Goal: Task Accomplishment & Management: Use online tool/utility

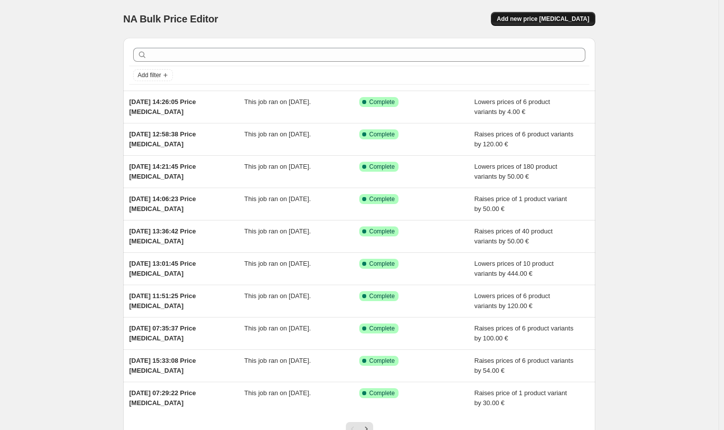
click at [572, 17] on span "Add new price [MEDICAL_DATA]" at bounding box center [543, 19] width 92 height 8
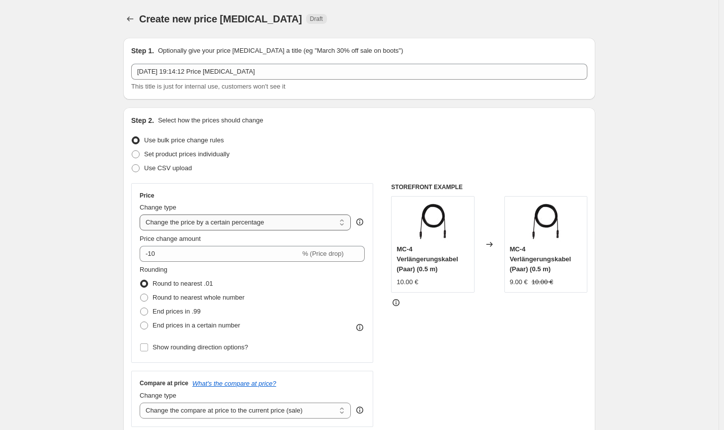
click at [250, 220] on select "Change the price to a certain amount Change the price by a certain amount Chang…" at bounding box center [245, 222] width 211 height 16
select select "by"
click at [142, 214] on select "Change the price to a certain amount Change the price by a certain amount Chang…" at bounding box center [245, 222] width 211 height 16
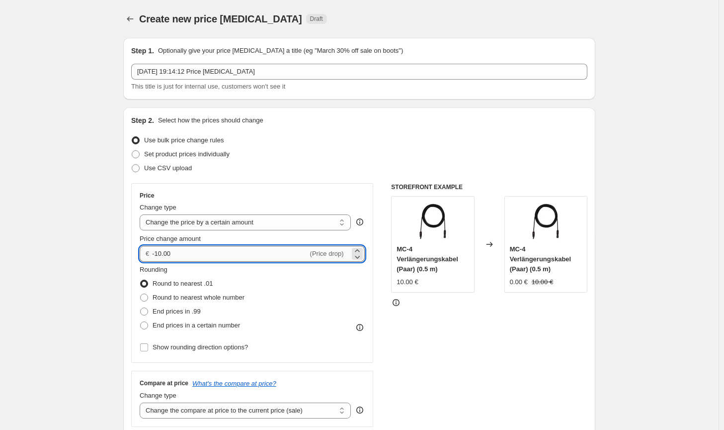
drag, startPoint x: 200, startPoint y: 259, endPoint x: 164, endPoint y: 254, distance: 37.2
click at [164, 254] on input "-10.00" at bounding box center [230, 254] width 156 height 16
type input "-100.00"
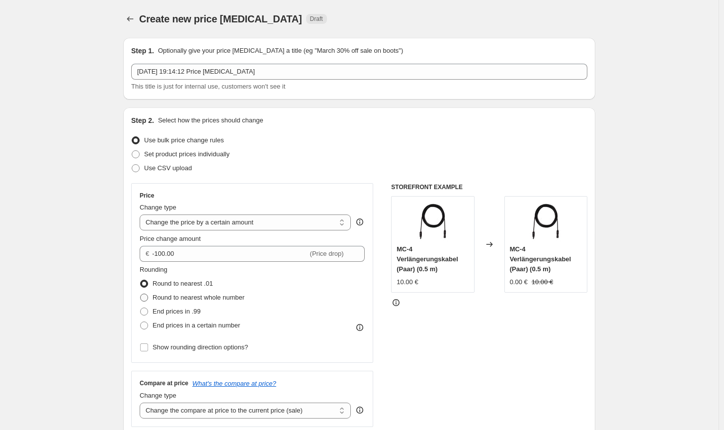
click at [192, 298] on span "Round to nearest whole number" at bounding box center [199, 296] width 92 height 7
click at [141, 294] on input "Round to nearest whole number" at bounding box center [140, 293] width 0 height 0
radio input "true"
drag, startPoint x: 252, startPoint y: 411, endPoint x: 254, endPoint y: 406, distance: 5.6
click at [252, 411] on select "Change the compare at price to the current price (sale) Change the compare at p…" at bounding box center [245, 410] width 211 height 16
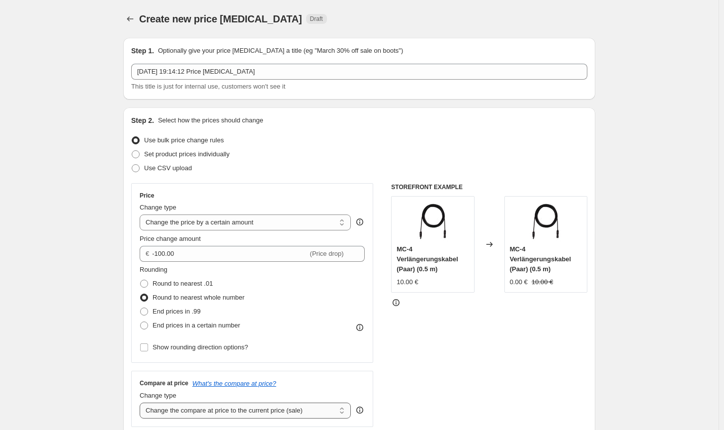
select select "no_change"
click at [142, 402] on select "Change the compare at price to the current price (sale) Change the compare at p…" at bounding box center [245, 410] width 211 height 16
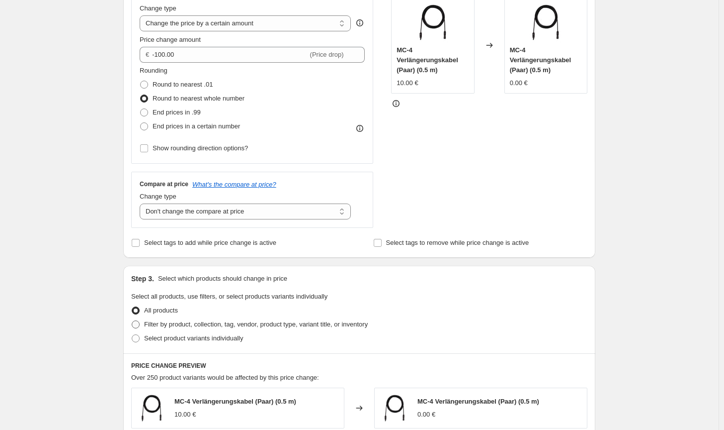
click at [344, 328] on span "Filter by product, collection, tag, vendor, product type, variant title, or inv…" at bounding box center [256, 323] width 224 height 7
click at [132, 321] on input "Filter by product, collection, tag, vendor, product type, variant title, or inv…" at bounding box center [132, 320] width 0 height 0
radio input "true"
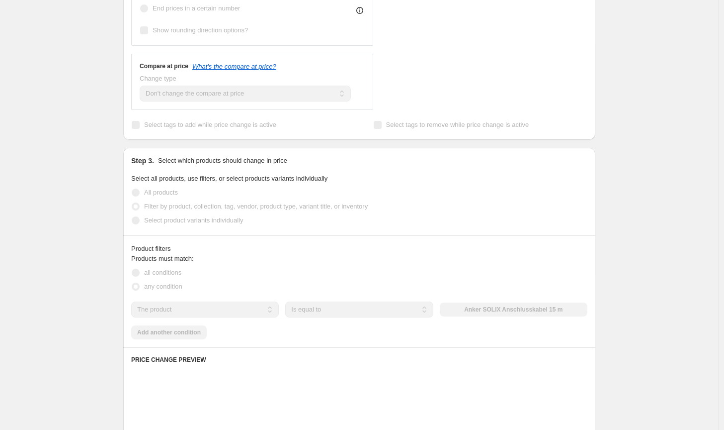
scroll to position [348, 0]
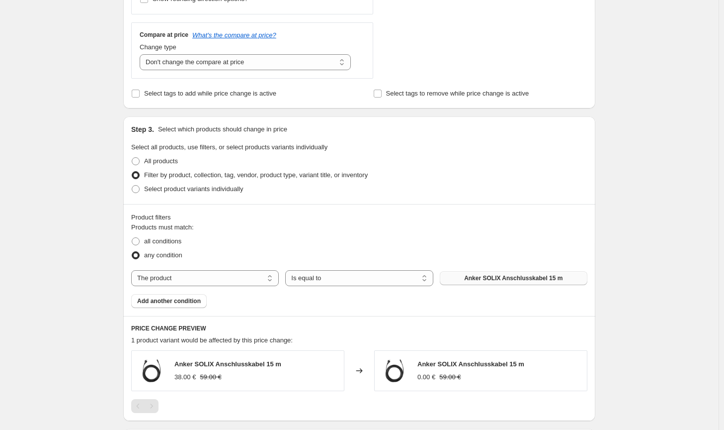
click at [501, 280] on span "Anker SOLIX Anschlusskabel 15 m" at bounding box center [513, 278] width 98 height 8
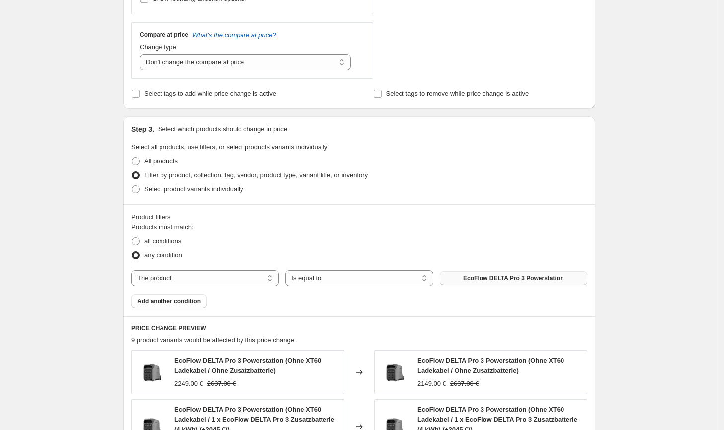
scroll to position [0, 0]
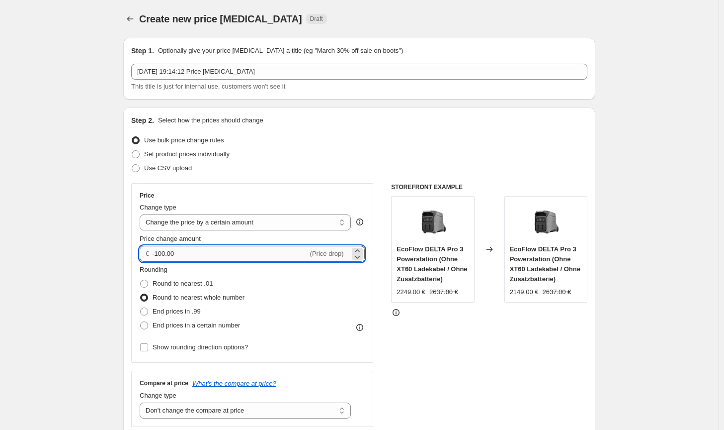
click at [166, 253] on input "-100.00" at bounding box center [230, 254] width 156 height 16
drag, startPoint x: 164, startPoint y: 251, endPoint x: 159, endPoint y: 250, distance: 5.1
click at [159, 250] on input "-100.00" at bounding box center [230, 254] width 156 height 16
click at [165, 251] on input "-950.00" at bounding box center [230, 254] width 156 height 16
click at [167, 253] on input "-950.00" at bounding box center [230, 254] width 156 height 16
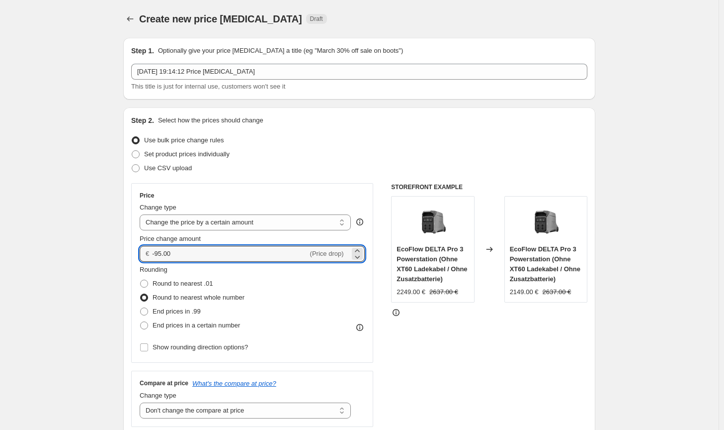
click at [474, 367] on div "STOREFRONT EXAMPLE EcoFlow DELTA Pro 3 Powerstation (Ohne XT60 Ladekabel / Ohne…" at bounding box center [489, 305] width 196 height 244
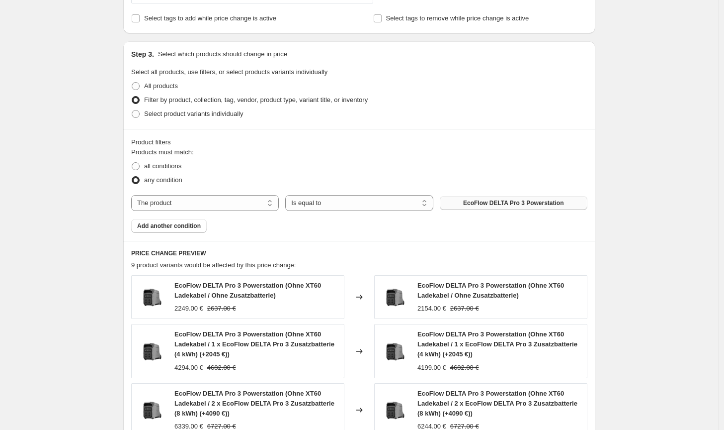
scroll to position [224, 0]
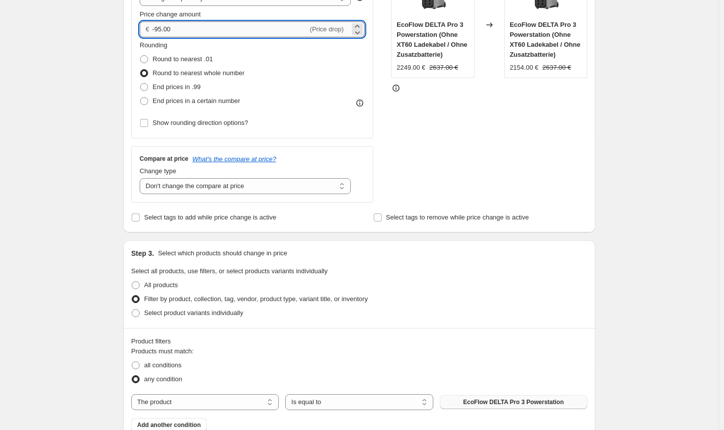
click at [163, 28] on input "-95.00" at bounding box center [230, 29] width 156 height 16
click at [445, 177] on div "STOREFRONT EXAMPLE EcoFlow DELTA Pro 3 Powerstation (Ohne XT60 Ladekabel / Ohne…" at bounding box center [489, 81] width 196 height 244
click at [161, 29] on input "-10.00" at bounding box center [230, 29] width 156 height 16
type input "-100.00"
click at [451, 140] on div "STOREFRONT EXAMPLE EcoFlow DELTA Pro 3 Powerstation (Ohne XT60 Ladekabel / Ohne…" at bounding box center [489, 81] width 196 height 244
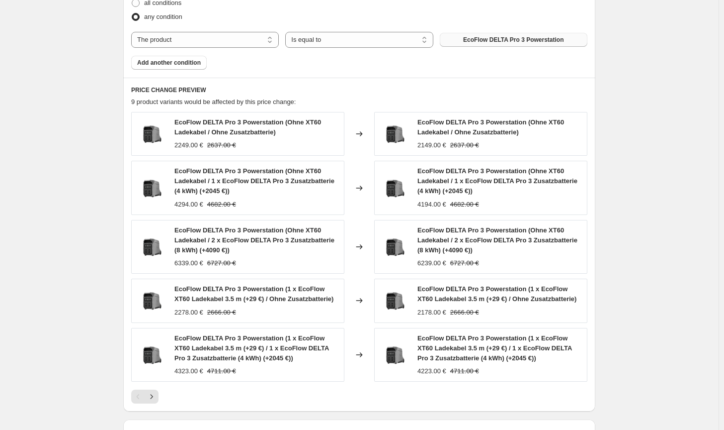
scroll to position [722, 0]
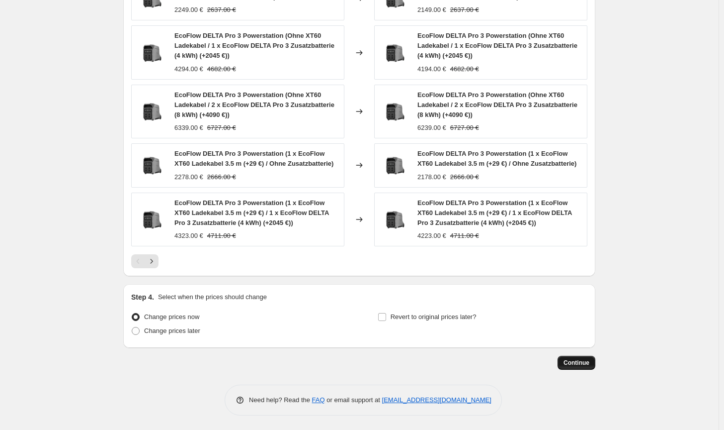
click at [587, 363] on span "Continue" at bounding box center [577, 363] width 26 height 8
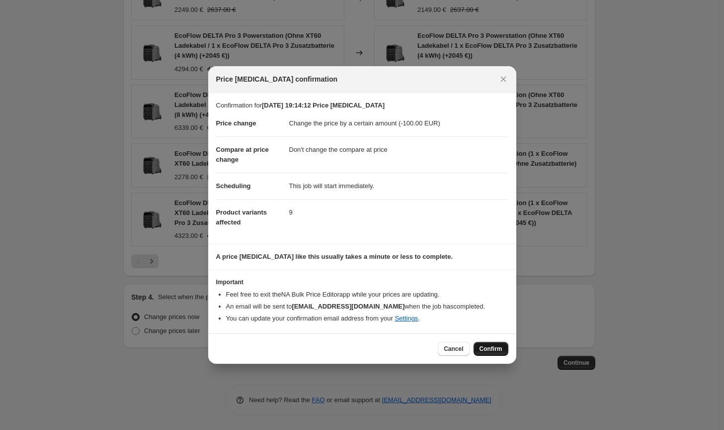
click at [497, 351] on span "Confirm" at bounding box center [491, 349] width 23 height 8
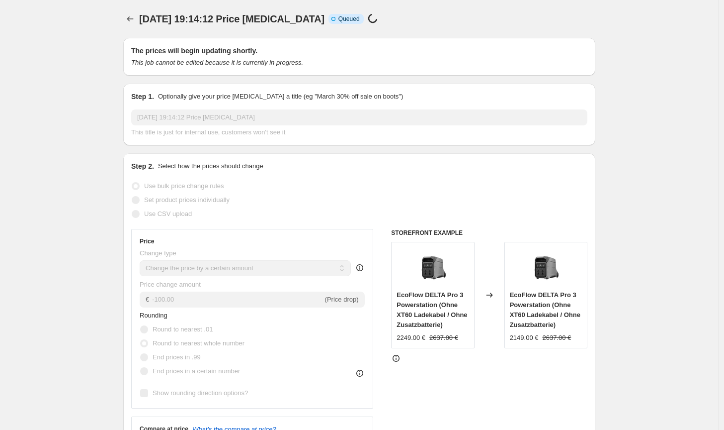
scroll to position [722, 0]
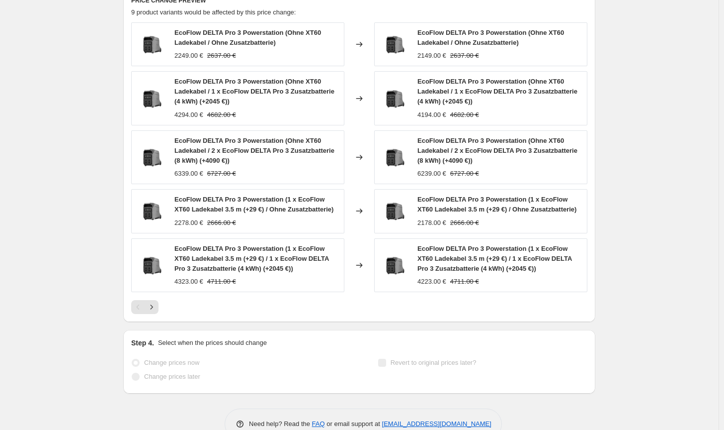
select select "by"
select select "no_change"
